Goal: Check status

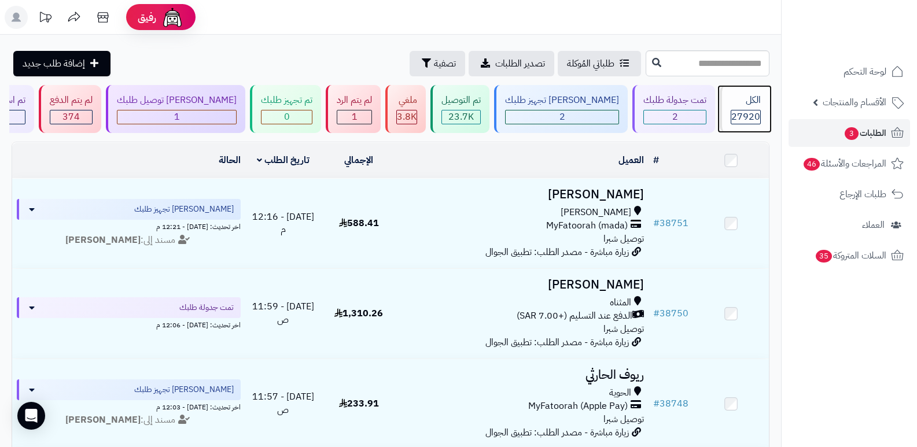
click at [736, 104] on div "الكل" at bounding box center [745, 100] width 30 height 13
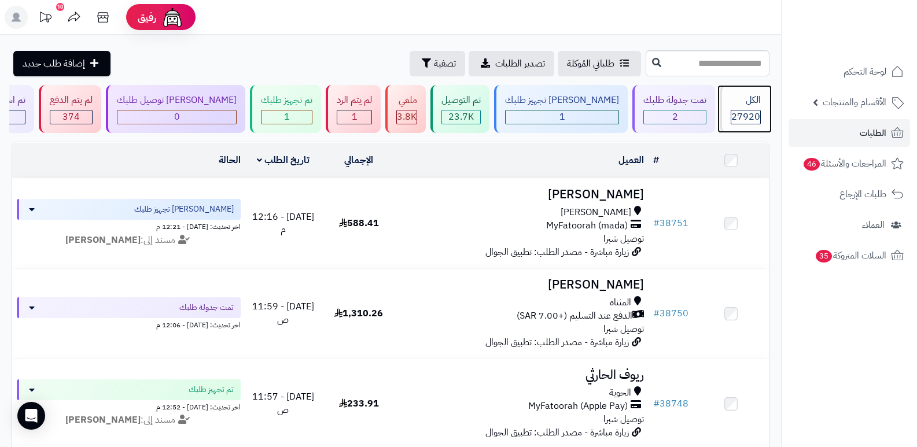
click at [732, 118] on span "27920" at bounding box center [745, 117] width 29 height 14
click at [730, 110] on div "27920" at bounding box center [745, 117] width 30 height 14
